Goal: Task Accomplishment & Management: Use online tool/utility

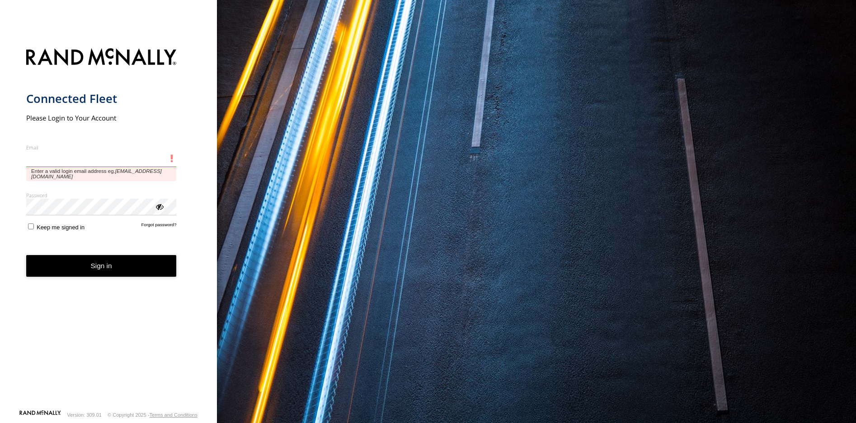
type input "**********"
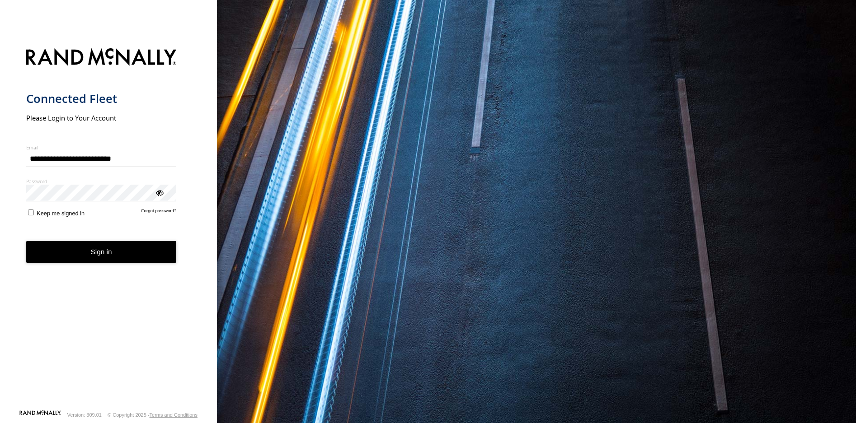
click at [71, 257] on button "Sign in" at bounding box center [101, 252] width 150 height 22
click at [90, 246] on button "Sign in" at bounding box center [101, 252] width 150 height 22
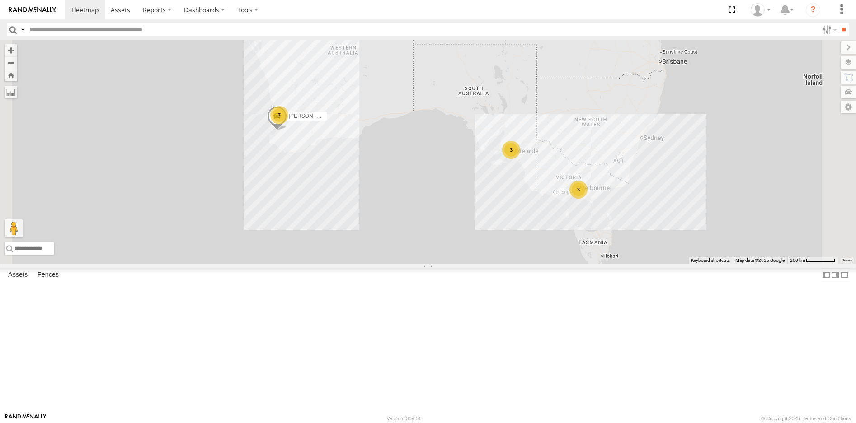
click at [0, 0] on link at bounding box center [0, 0] width 0 height 0
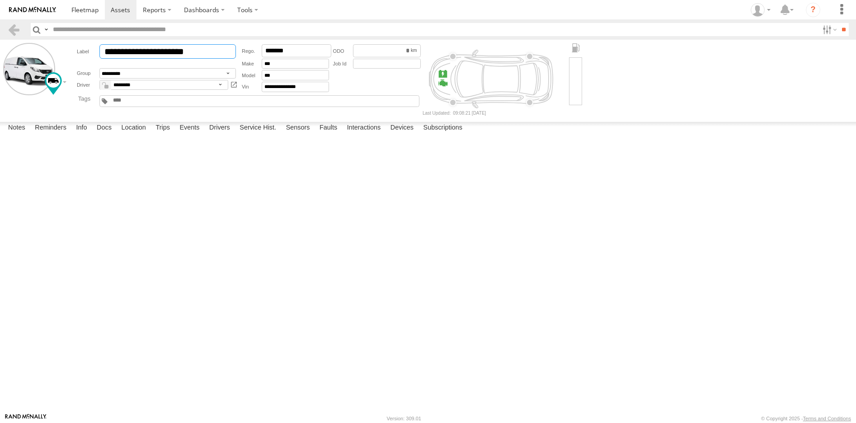
drag, startPoint x: 62, startPoint y: 54, endPoint x: 169, endPoint y: 51, distance: 106.6
click at [169, 51] on input "**********" at bounding box center [167, 51] width 136 height 14
drag, startPoint x: 54, startPoint y: 401, endPoint x: 60, endPoint y: 401, distance: 6.3
click at [54, 135] on label "Reminders" at bounding box center [50, 128] width 41 height 13
drag, startPoint x: 60, startPoint y: 401, endPoint x: 89, endPoint y: 403, distance: 28.5
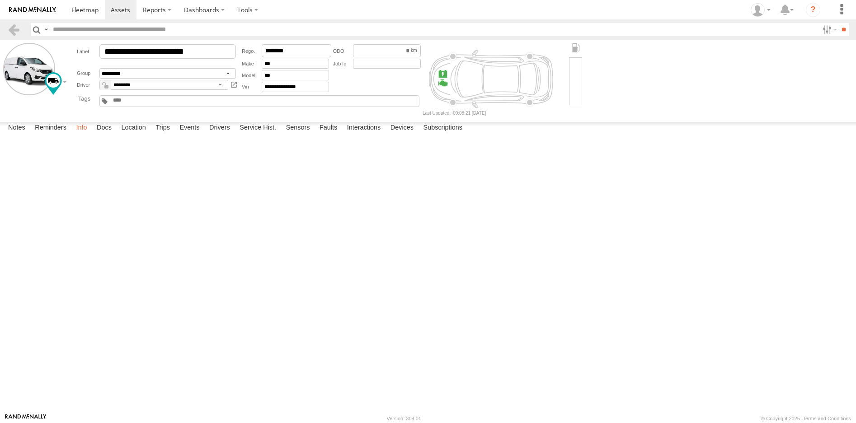
click at [87, 135] on label "Info" at bounding box center [81, 128] width 20 height 13
click at [97, 135] on label "Docs" at bounding box center [104, 128] width 24 height 13
click at [133, 135] on label "Location" at bounding box center [134, 128] width 34 height 13
drag, startPoint x: 105, startPoint y: 404, endPoint x: 94, endPoint y: 376, distance: 30.0
click at [104, 135] on label "Docs" at bounding box center [104, 128] width 24 height 13
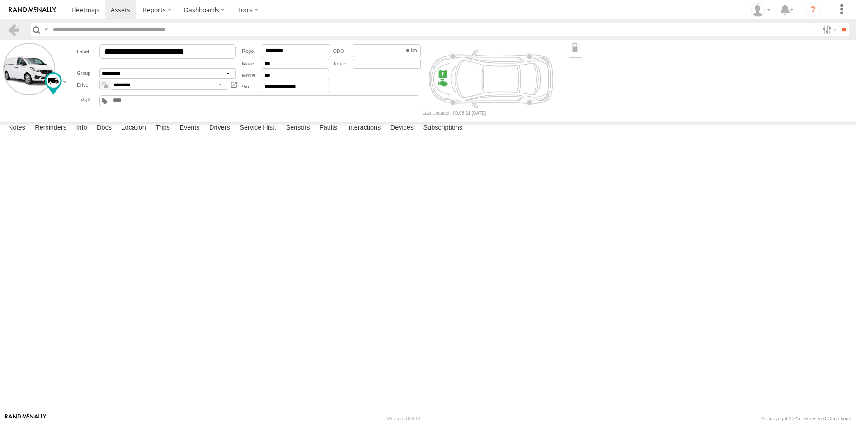
click at [0, 0] on link at bounding box center [0, 0] width 0 height 0
drag, startPoint x: 17, startPoint y: 26, endPoint x: 9, endPoint y: 35, distance: 12.2
click at [17, 26] on link at bounding box center [13, 29] width 13 height 13
